Goal: Task Accomplishment & Management: Manage account settings

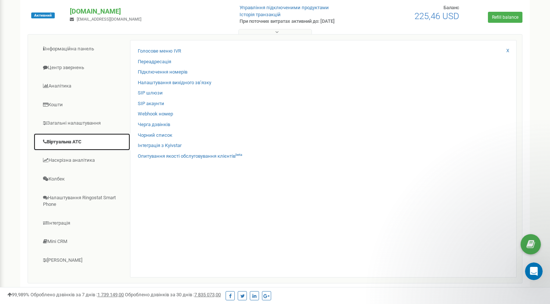
scroll to position [77, 0]
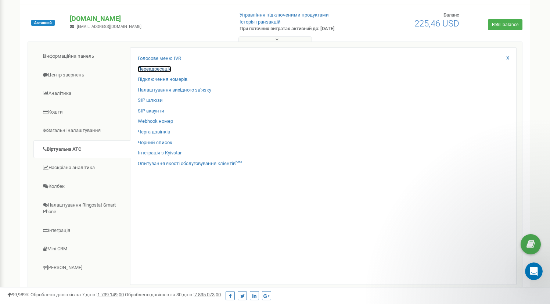
click at [160, 70] on link "Переадресація" at bounding box center [154, 69] width 33 height 7
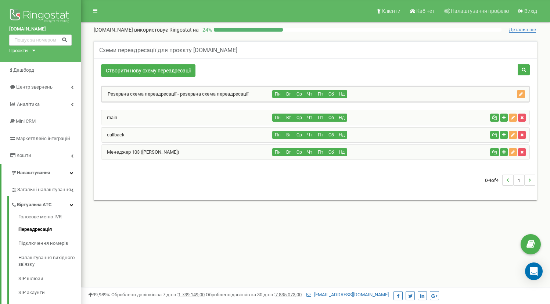
click at [167, 119] on div "main" at bounding box center [186, 117] width 171 height 15
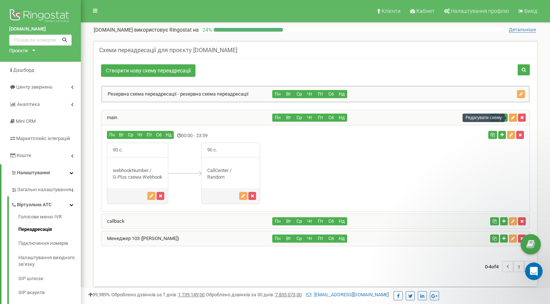
click at [515, 120] on button "button" at bounding box center [513, 118] width 8 height 8
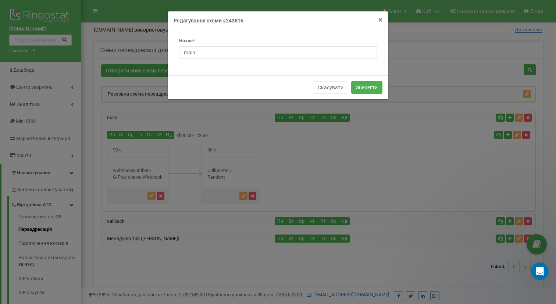
click at [380, 20] on span "×" at bounding box center [380, 19] width 4 height 9
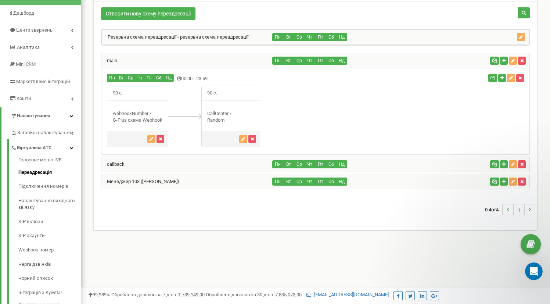
scroll to position [53, 0]
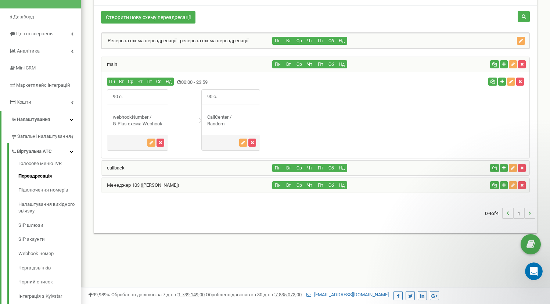
click at [328, 116] on div "90 с." at bounding box center [315, 119] width 428 height 61
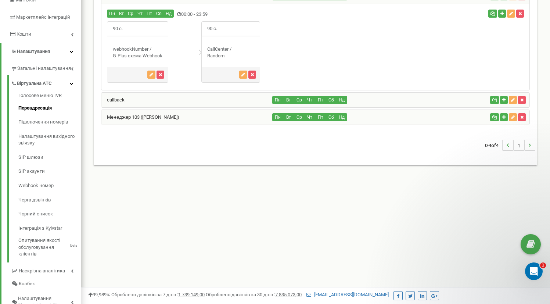
scroll to position [121, 0]
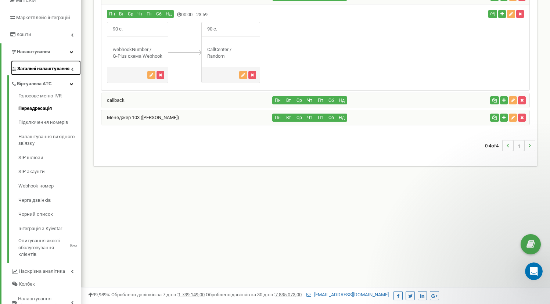
click at [73, 69] on icon at bounding box center [72, 69] width 3 height 4
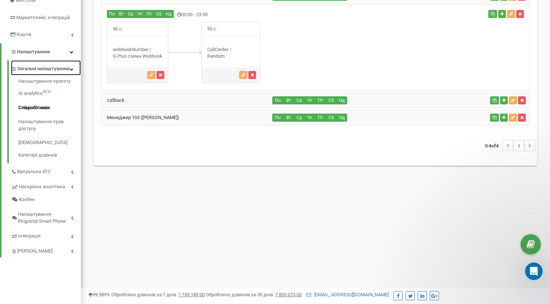
scroll to position [137, 0]
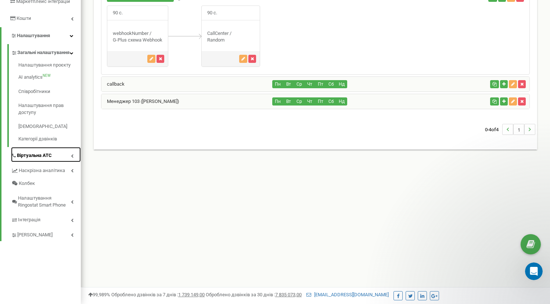
click at [64, 157] on link "Віртуальна АТС" at bounding box center [46, 154] width 70 height 15
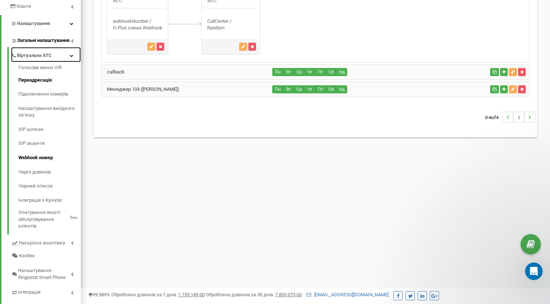
scroll to position [155, 0]
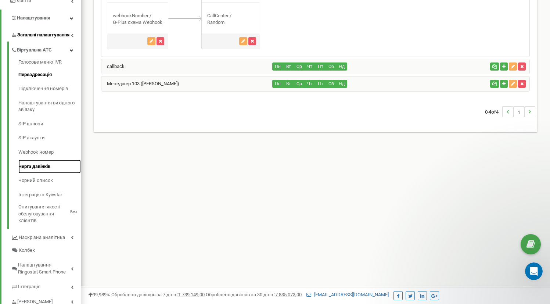
click at [46, 168] on link "Черга дзвінків" at bounding box center [49, 167] width 62 height 14
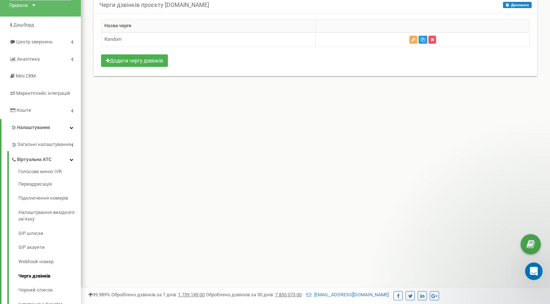
scroll to position [54, 0]
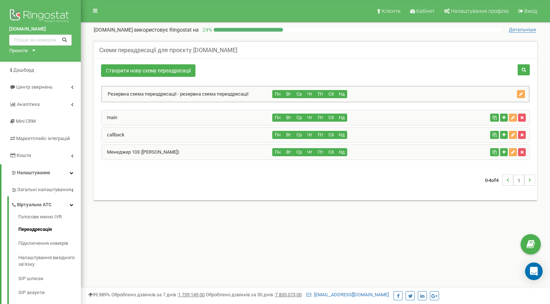
click at [241, 117] on div "main" at bounding box center [186, 117] width 171 height 15
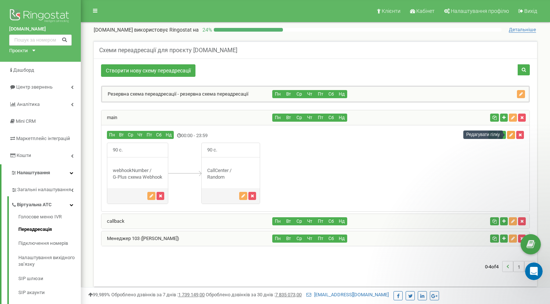
click at [512, 136] on icon "button" at bounding box center [511, 135] width 4 height 4
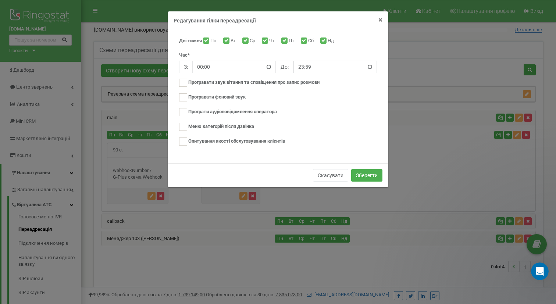
click at [379, 19] on span "×" at bounding box center [380, 19] width 4 height 9
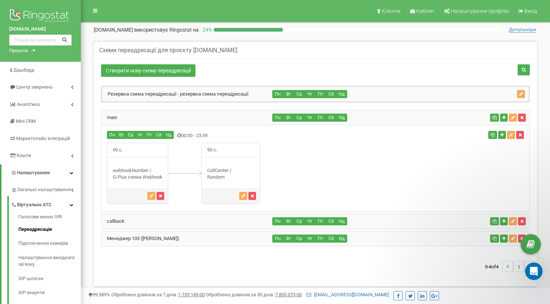
click at [146, 165] on div "90 с. G-Plus схема Webhook" at bounding box center [137, 173] width 61 height 61
click at [151, 199] on button "button" at bounding box center [151, 196] width 8 height 8
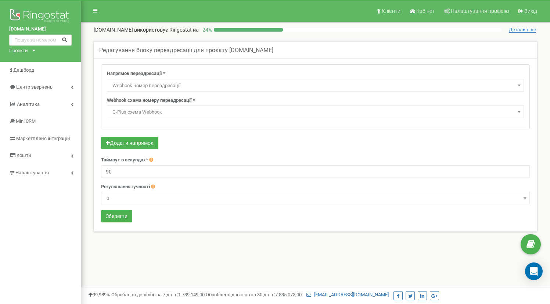
select select "webhookNumber"
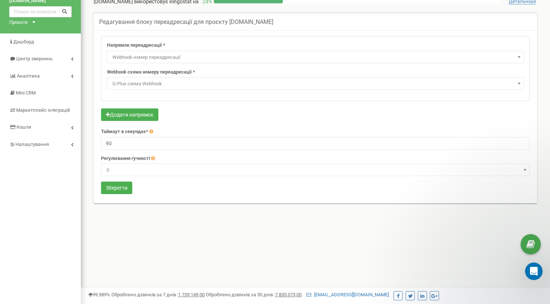
scroll to position [31, 0]
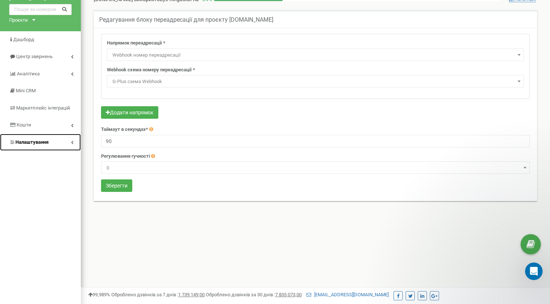
click at [53, 142] on link "Налаштування" at bounding box center [40, 142] width 81 height 17
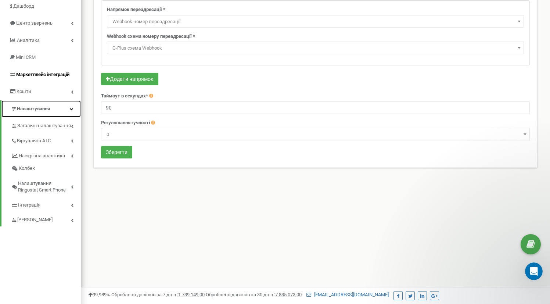
scroll to position [63, 0]
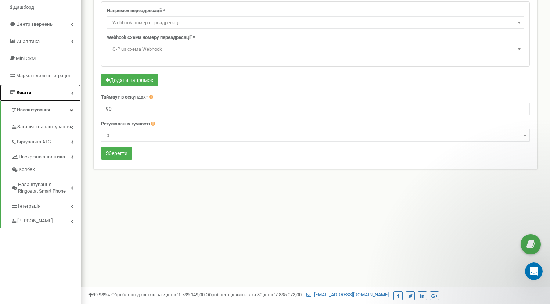
click at [72, 96] on link "Кошти" at bounding box center [40, 92] width 81 height 17
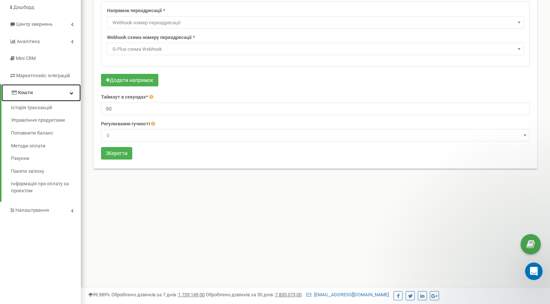
click at [72, 96] on link "Кошти" at bounding box center [40, 92] width 79 height 17
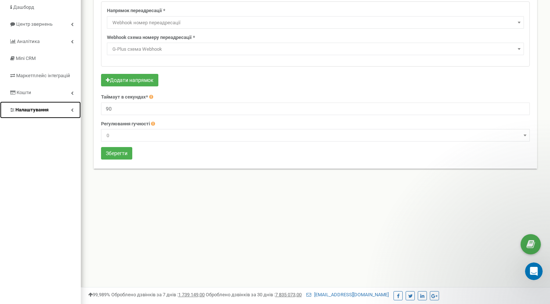
click at [71, 111] on link "Налаштування" at bounding box center [40, 109] width 81 height 17
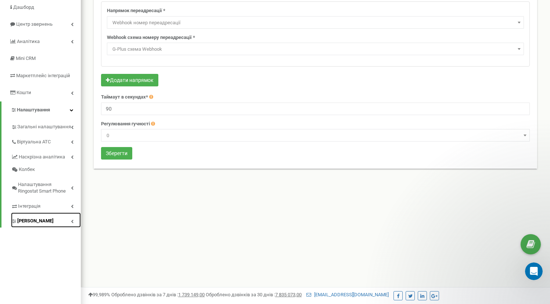
click at [37, 216] on link "[PERSON_NAME]" at bounding box center [46, 219] width 70 height 15
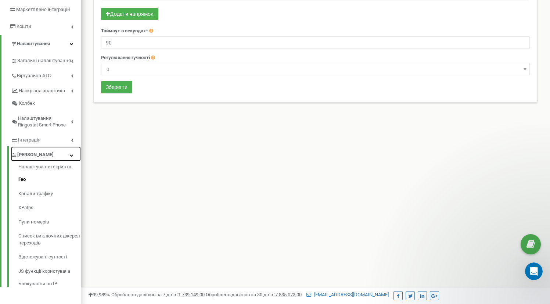
scroll to position [128, 0]
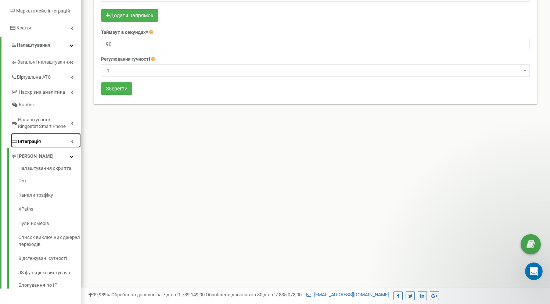
click at [58, 147] on link "Інтеграція" at bounding box center [46, 140] width 70 height 15
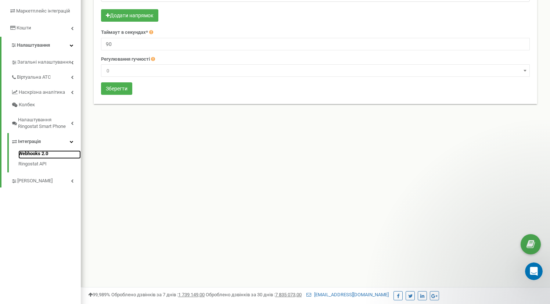
click at [45, 153] on link "Webhooks 2.0" at bounding box center [49, 154] width 62 height 9
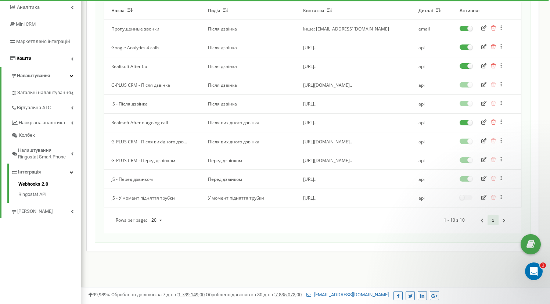
scroll to position [92, 0]
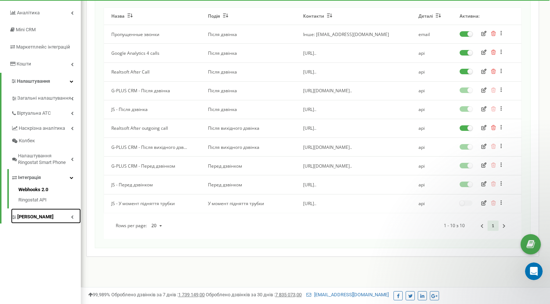
click at [39, 216] on span "[PERSON_NAME]" at bounding box center [35, 217] width 36 height 7
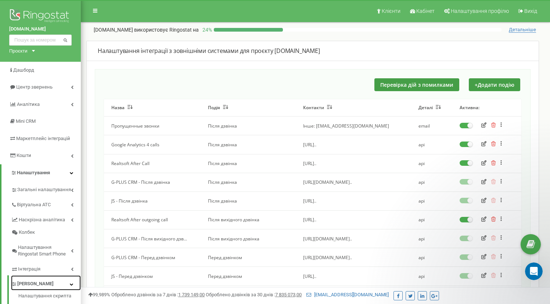
scroll to position [16, 0]
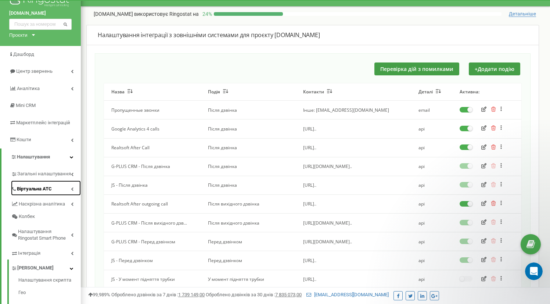
click at [45, 185] on link "Віртуальна АТС" at bounding box center [46, 187] width 70 height 15
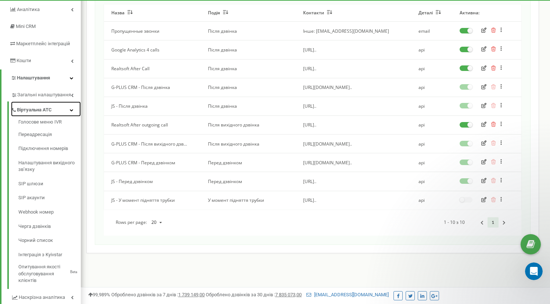
scroll to position [132, 0]
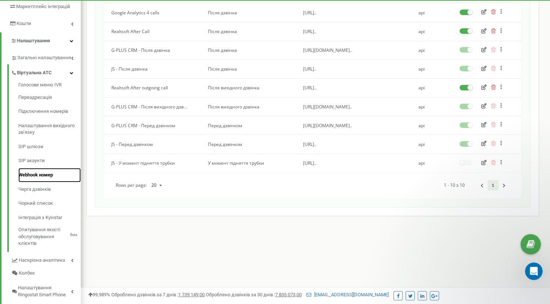
click at [46, 173] on link "Webhook номер" at bounding box center [49, 175] width 62 height 14
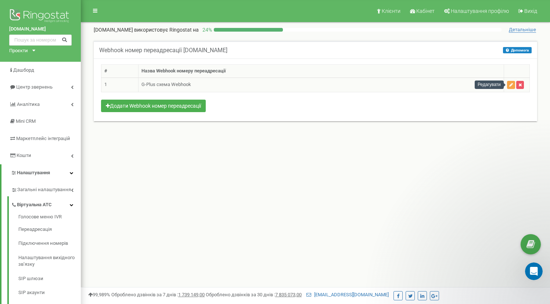
click at [511, 86] on icon "button" at bounding box center [511, 85] width 4 height 4
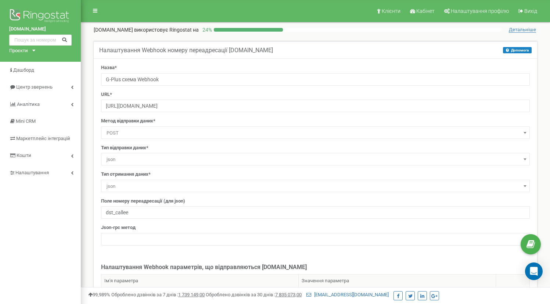
select select "constant"
click at [213, 78] on input "G-Plus схема Webhook" at bounding box center [315, 79] width 429 height 12
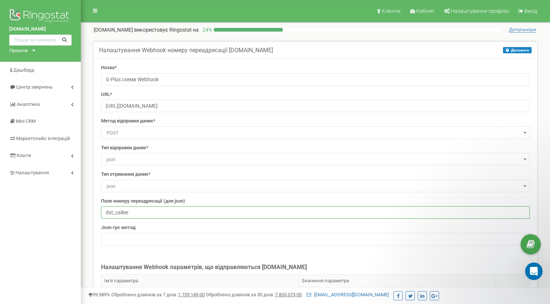
drag, startPoint x: 135, startPoint y: 214, endPoint x: 91, endPoint y: 208, distance: 44.2
click at [91, 208] on div "Налаштування Webhook номеру переадресації [DOMAIN_NAME] Допомога Допомога За ци…" at bounding box center [315, 218] width 455 height 355
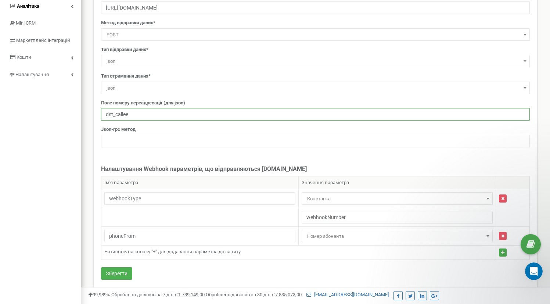
scroll to position [99, 0]
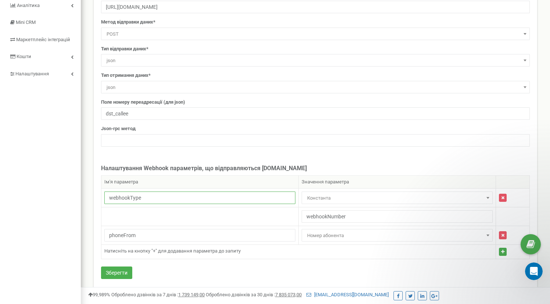
drag, startPoint x: 144, startPoint y: 198, endPoint x: 100, endPoint y: 199, distance: 44.5
click at [100, 199] on div "Налаштування Webhook параметрів, що відправляються [DOMAIN_NAME] Ім'я параметра…" at bounding box center [316, 222] width 440 height 118
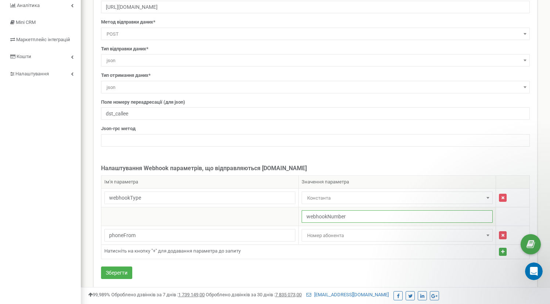
drag, startPoint x: 350, startPoint y: 215, endPoint x: 295, endPoint y: 215, distance: 55.1
click at [295, 215] on tr "webhookNumber" at bounding box center [315, 216] width 429 height 19
drag, startPoint x: 143, startPoint y: 235, endPoint x: 103, endPoint y: 236, distance: 40.1
click at [103, 236] on td "phoneFrom" at bounding box center [199, 235] width 197 height 19
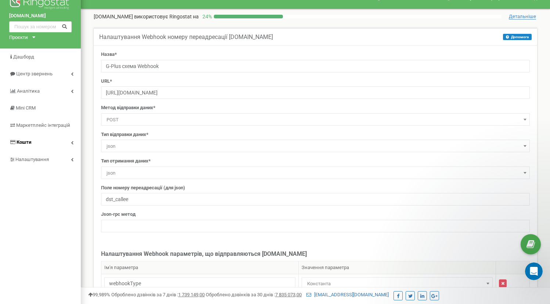
scroll to position [15, 0]
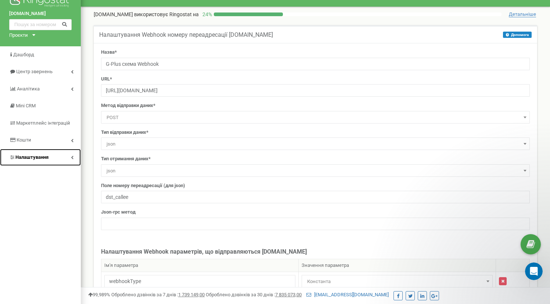
click at [59, 156] on link "Налаштування" at bounding box center [40, 157] width 81 height 17
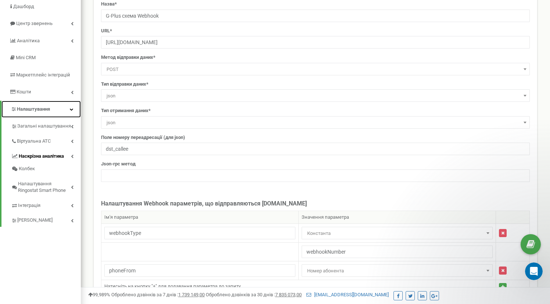
scroll to position [64, 0]
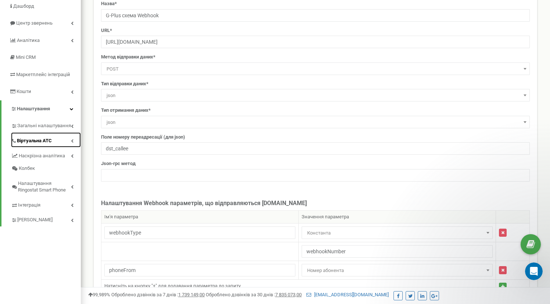
click at [64, 138] on link "Віртуальна АТС" at bounding box center [46, 139] width 70 height 15
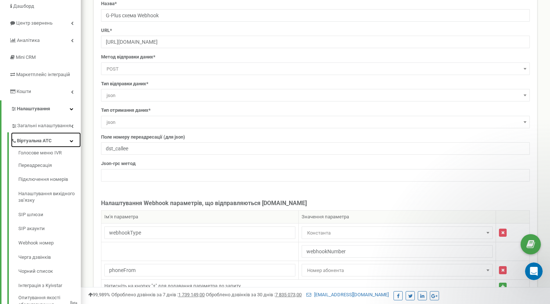
scroll to position [123, 0]
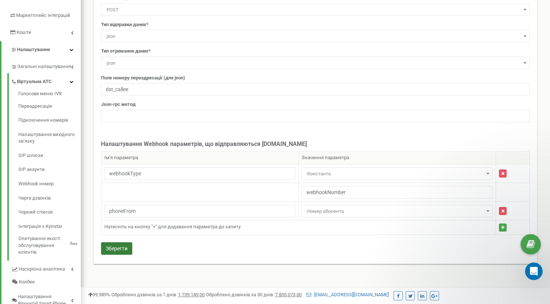
click at [122, 250] on button "Зберегти" at bounding box center [116, 248] width 31 height 12
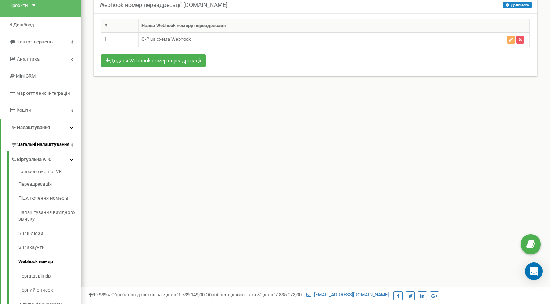
scroll to position [106, 0]
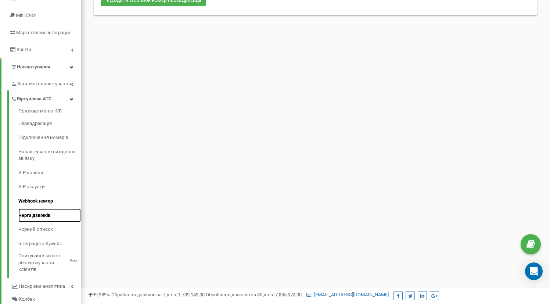
click at [40, 216] on link "Черга дзвінків" at bounding box center [49, 215] width 62 height 14
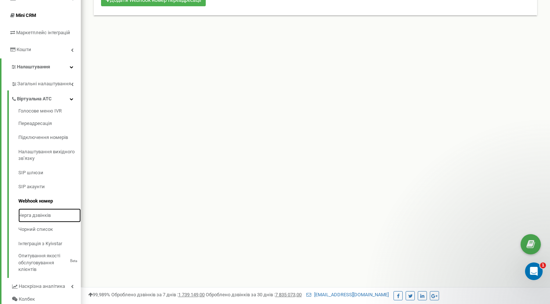
scroll to position [0, 0]
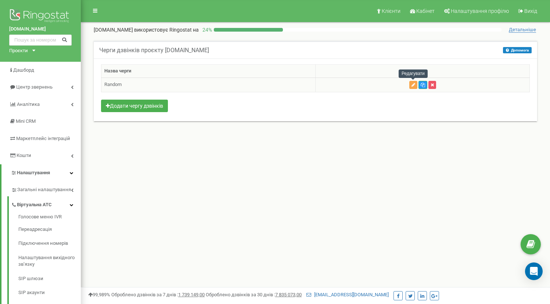
click at [412, 86] on icon "button" at bounding box center [414, 85] width 4 height 4
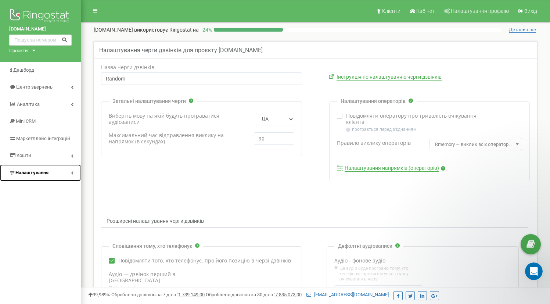
click at [51, 175] on link "Налаштування" at bounding box center [40, 172] width 81 height 17
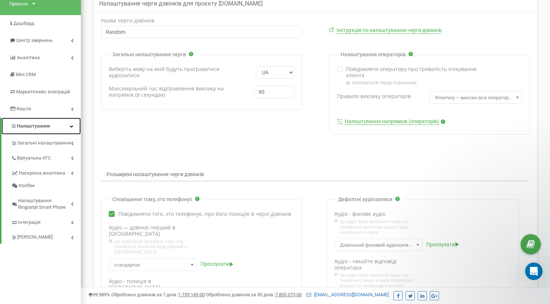
scroll to position [42, 0]
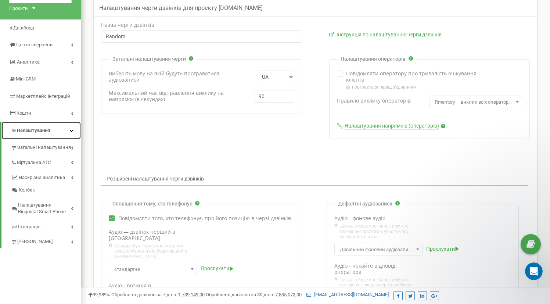
click at [57, 125] on link "Налаштування" at bounding box center [40, 130] width 79 height 17
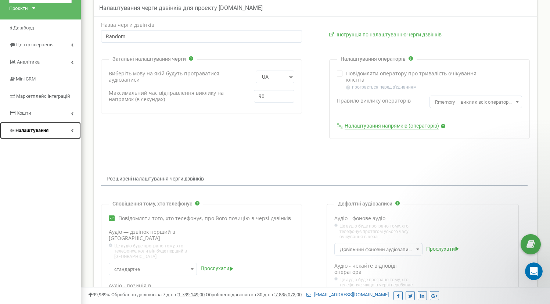
click at [57, 125] on link "Налаштування" at bounding box center [40, 130] width 81 height 17
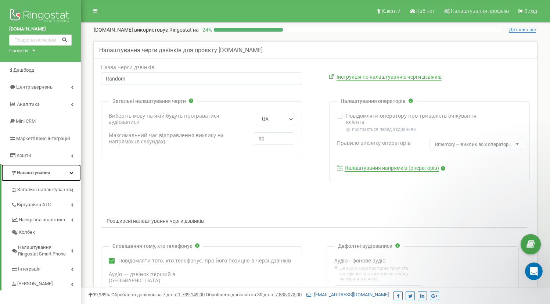
scroll to position [75, 0]
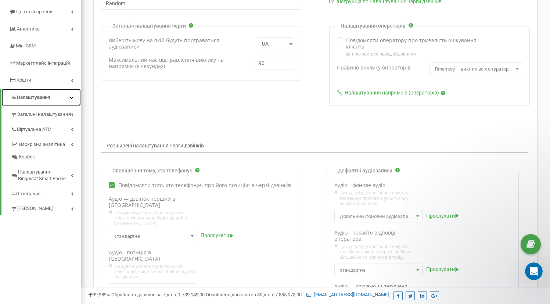
click at [57, 93] on link "Налаштування" at bounding box center [40, 97] width 79 height 17
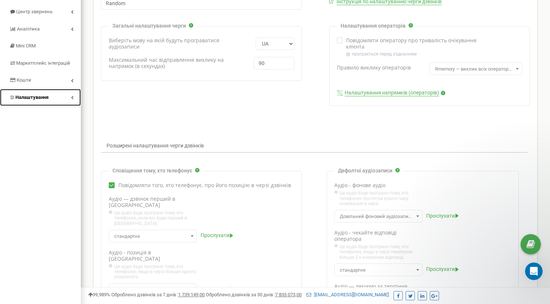
click at [57, 93] on link "Налаштування" at bounding box center [40, 97] width 81 height 17
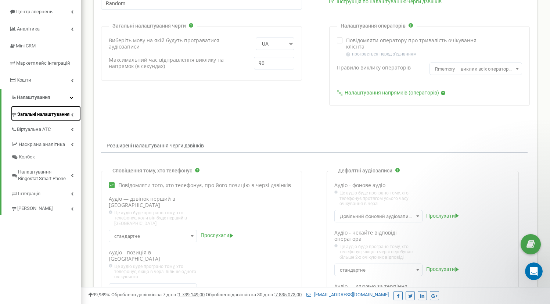
click at [55, 116] on span "Загальні налаштування" at bounding box center [43, 114] width 52 height 7
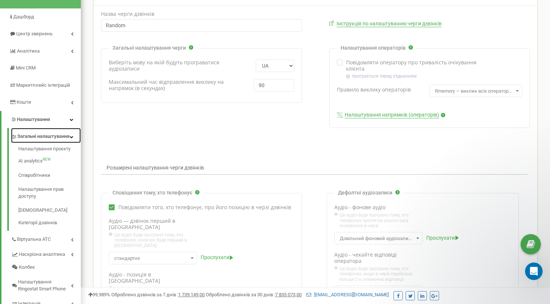
scroll to position [53, 0]
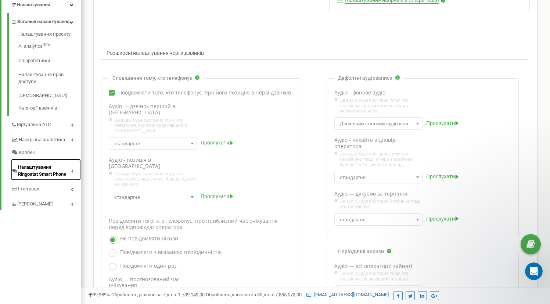
click at [54, 174] on span "Налаштування Ringostat Smart Phone" at bounding box center [44, 171] width 53 height 14
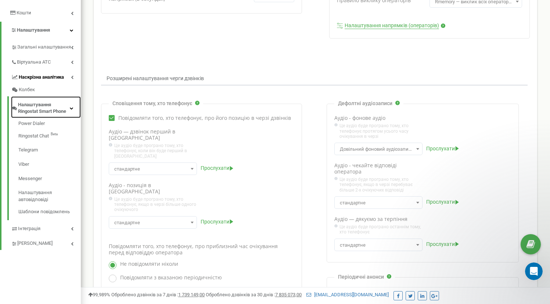
scroll to position [140, 0]
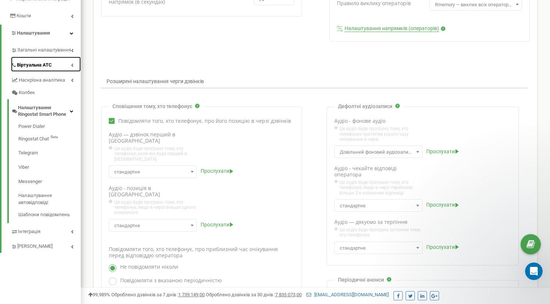
click at [56, 67] on link "Віртуальна АТС" at bounding box center [46, 64] width 70 height 15
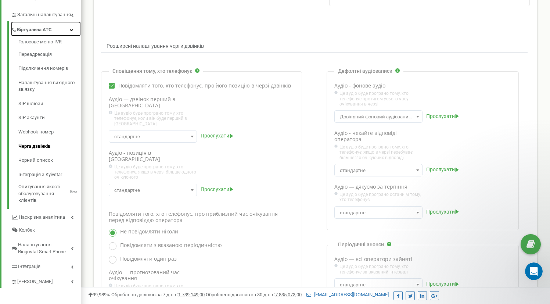
scroll to position [175, 0]
click at [52, 145] on link "Черга дзвінків" at bounding box center [49, 146] width 62 height 14
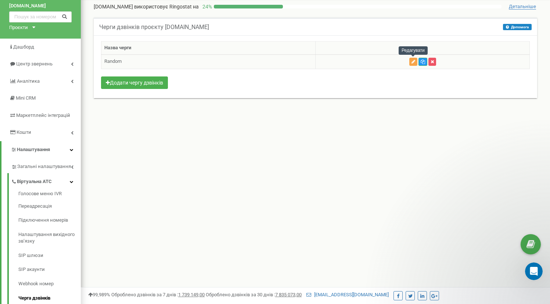
click at [412, 62] on icon "button" at bounding box center [414, 62] width 4 height 4
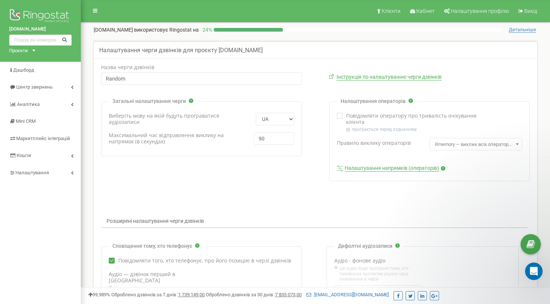
click at [373, 169] on link "Налаштування напрямків (операторів)" at bounding box center [392, 168] width 94 height 7
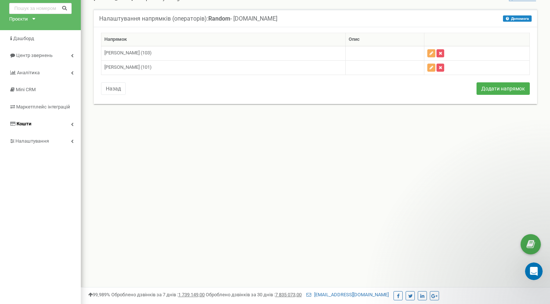
scroll to position [35, 0]
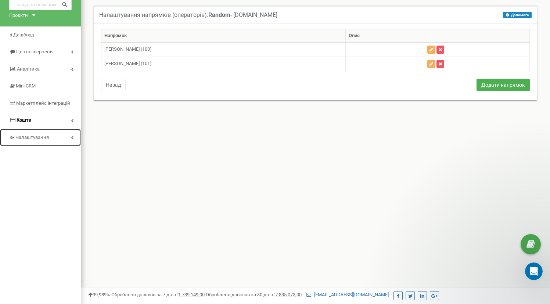
click at [46, 138] on span "Налаштування" at bounding box center [31, 138] width 33 height 6
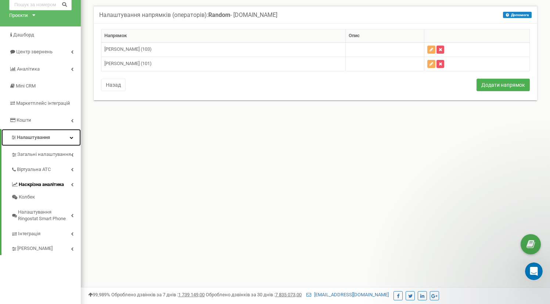
scroll to position [67, 0]
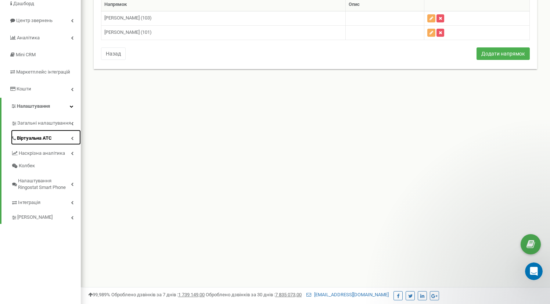
click at [40, 136] on span "Віртуальна АТС" at bounding box center [34, 138] width 35 height 7
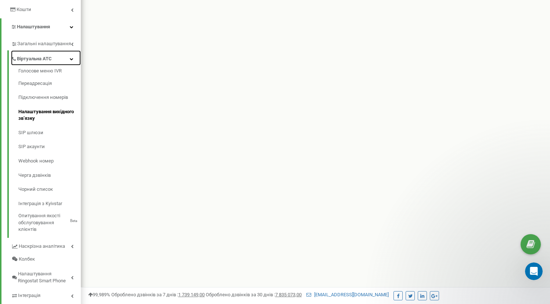
scroll to position [149, 0]
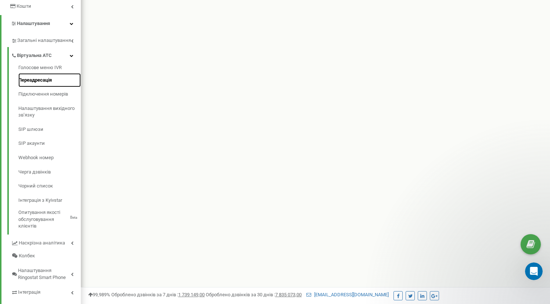
click at [46, 85] on link "Переадресація" at bounding box center [49, 80] width 62 height 14
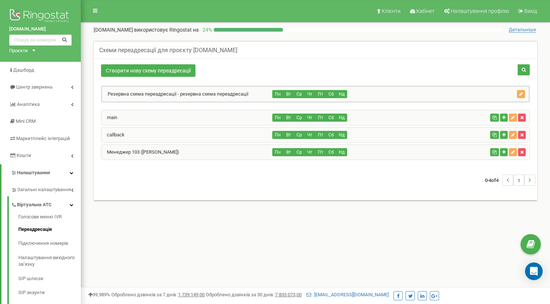
click at [136, 118] on div "main" at bounding box center [186, 117] width 171 height 15
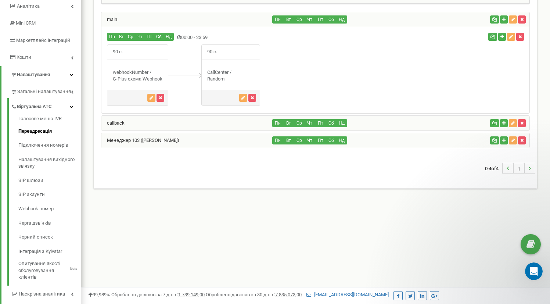
scroll to position [105, 0]
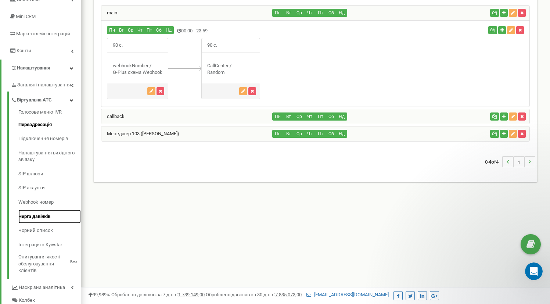
click at [43, 215] on link "Черга дзвінків" at bounding box center [49, 217] width 62 height 14
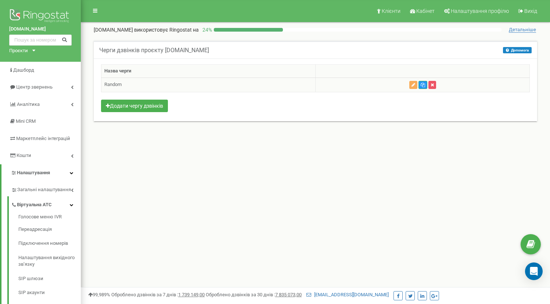
click at [171, 82] on td "Random" at bounding box center [208, 85] width 214 height 14
click at [416, 86] on button "button" at bounding box center [413, 85] width 8 height 8
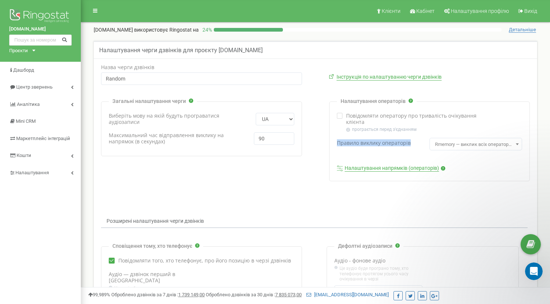
drag, startPoint x: 337, startPoint y: 143, endPoint x: 410, endPoint y: 143, distance: 73.1
click at [410, 143] on label "Правило виклику операторів" at bounding box center [383, 143] width 93 height 6
copy label "Правило виклику операторів"
